Goal: Task Accomplishment & Management: Use online tool/utility

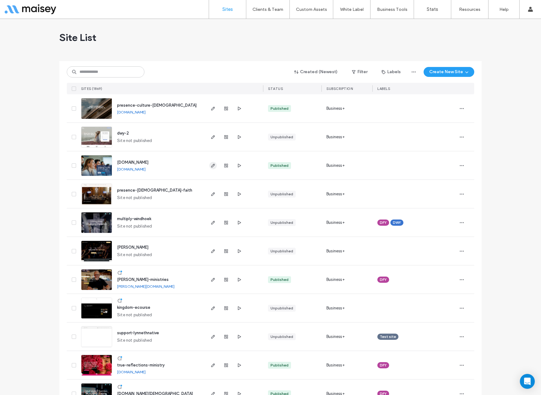
click at [210, 166] on icon "button" at bounding box center [212, 165] width 5 height 5
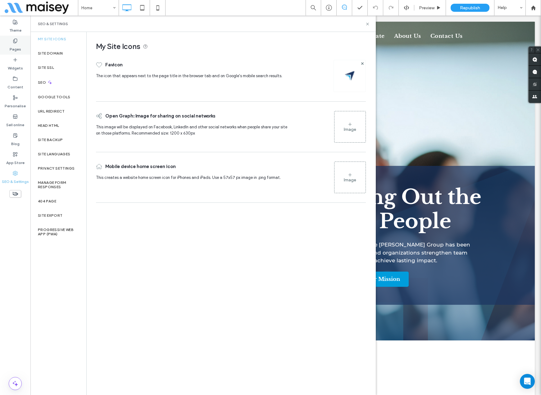
click at [16, 48] on label "Pages" at bounding box center [15, 47] width 11 height 9
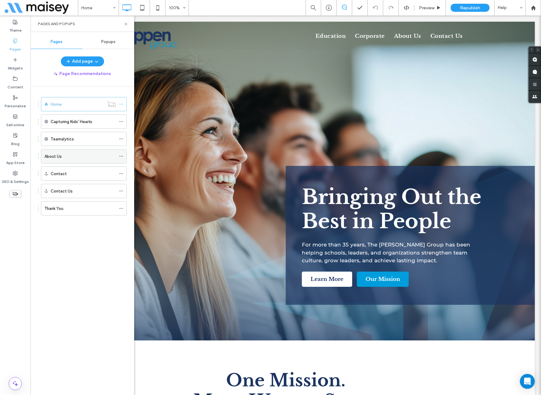
click at [69, 157] on div "About Us" at bounding box center [79, 156] width 71 height 7
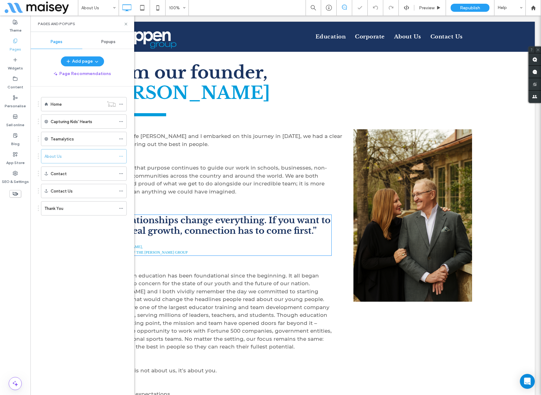
scroll to position [267, 0]
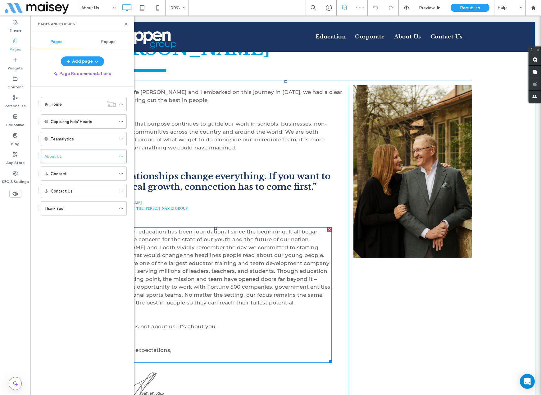
click at [274, 261] on span "Our service in education has been foundational since the beginning. It all bega…" at bounding box center [215, 268] width 232 height 78
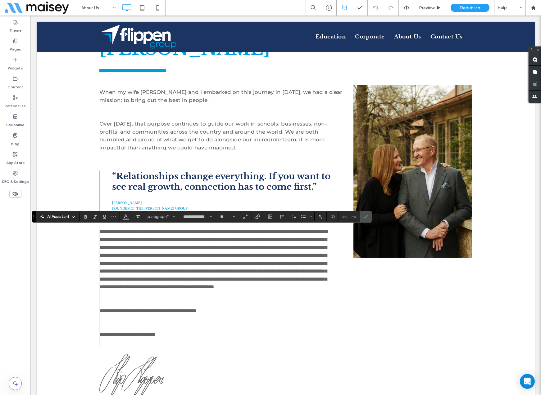
click at [286, 261] on span "**********" at bounding box center [213, 259] width 228 height 61
click at [256, 265] on span "**********" at bounding box center [213, 259] width 228 height 61
click at [364, 217] on icon "Confirm" at bounding box center [365, 216] width 5 height 5
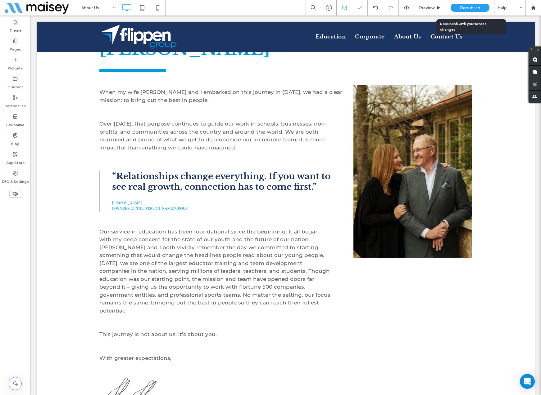
click at [465, 9] on span "Republish" at bounding box center [470, 7] width 20 height 5
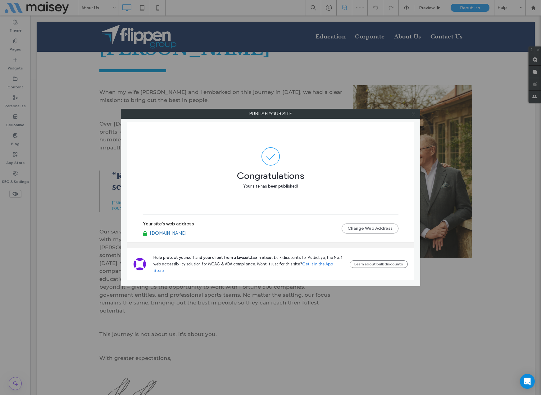
click at [415, 112] on icon at bounding box center [413, 114] width 5 height 5
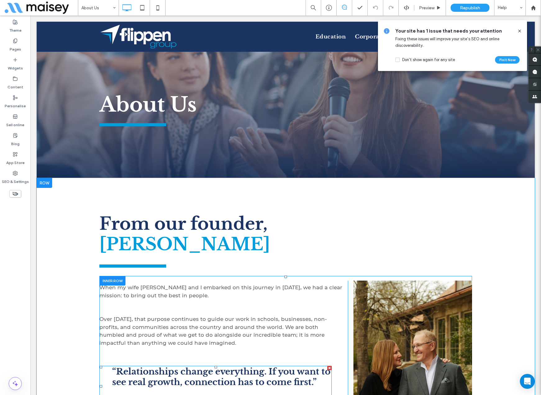
scroll to position [0, 0]
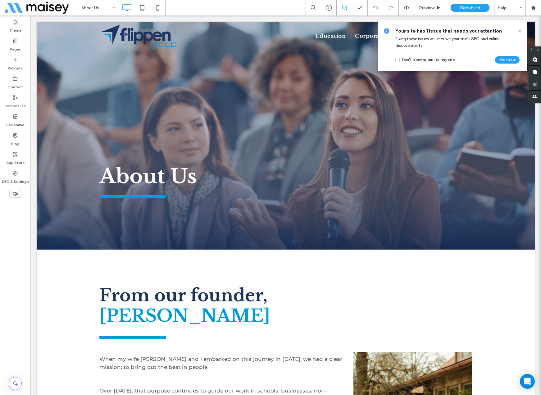
click at [520, 31] on icon at bounding box center [519, 31] width 5 height 5
